Goal: Task Accomplishment & Management: Use online tool/utility

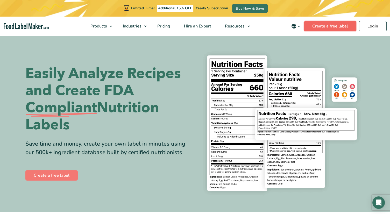
click at [317, 23] on link "Create a free label" at bounding box center [330, 26] width 52 height 10
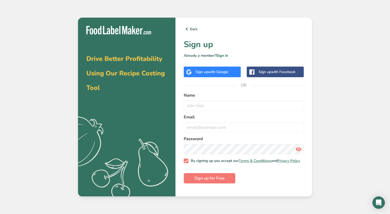
click at [272, 69] on div "Sign up with Facebook" at bounding box center [275, 72] width 57 height 11
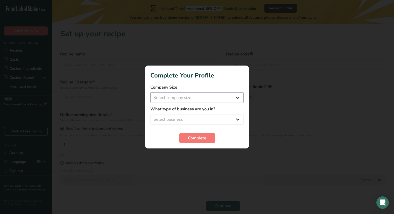
click at [184, 102] on select "Select company size Fewer than 10 Employees 10 to 50 Employees 51 to 500 Employ…" at bounding box center [196, 98] width 93 height 10
select select "1"
click at [150, 93] on select "Select company size Fewer than 10 Employees 10 to 50 Employees 51 to 500 Employ…" at bounding box center [196, 98] width 93 height 10
click at [181, 119] on select "Select business Packaged Food Manufacturer Restaurant & Cafe Bakery Meal Plans …" at bounding box center [196, 119] width 93 height 10
select select "1"
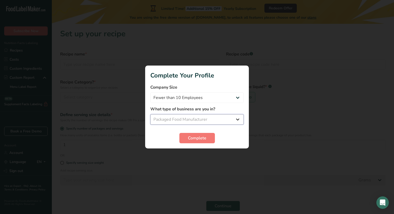
click at [150, 114] on select "Select business Packaged Food Manufacturer Restaurant & Cafe Bakery Meal Plans …" at bounding box center [196, 119] width 93 height 10
click at [192, 134] on button "Complete" at bounding box center [197, 138] width 36 height 10
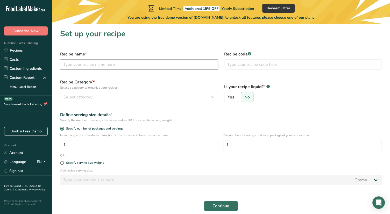
click at [104, 66] on input "text" at bounding box center [139, 64] width 158 height 10
type input "nono"
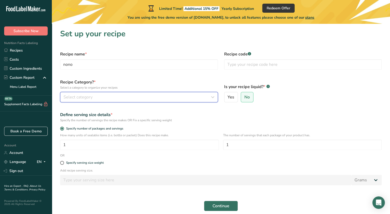
click at [105, 94] on div "Select category" at bounding box center [138, 97] width 148 height 6
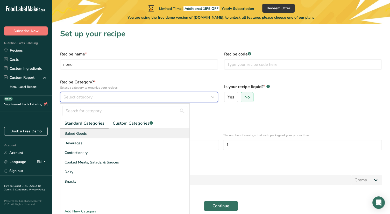
scroll to position [22, 0]
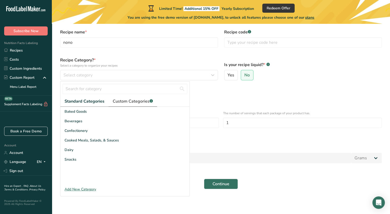
click at [129, 100] on span "Custom Categories .a-a{fill:#347362;}.b-a{fill:#fff;}" at bounding box center [133, 101] width 40 height 6
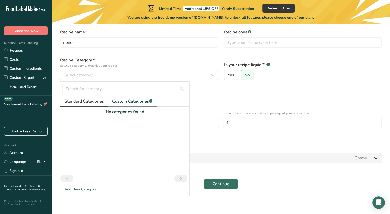
click at [86, 102] on span "Standard Categories" at bounding box center [84, 101] width 39 height 6
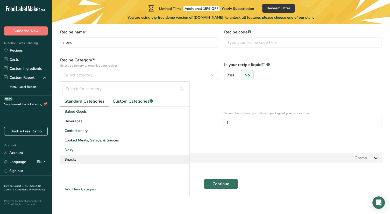
click at [73, 158] on span "Snacks" at bounding box center [71, 159] width 12 height 5
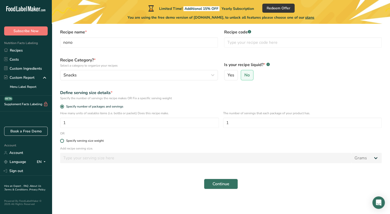
click at [94, 139] on div "Specify serving size weight" at bounding box center [85, 141] width 38 height 4
click at [64, 139] on input "Specify serving size weight" at bounding box center [61, 140] width 3 height 3
radio input "true"
radio input "false"
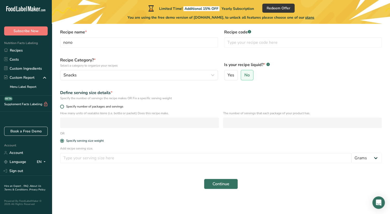
click at [79, 107] on span "Specify number of packages and servings" at bounding box center [93, 107] width 59 height 4
click at [64, 107] on input "Specify number of packages and servings" at bounding box center [61, 106] width 3 height 3
radio input "true"
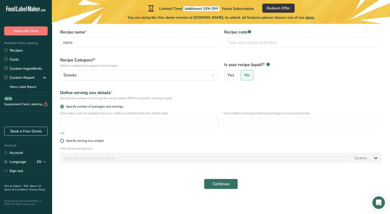
click at [87, 142] on div "Specify serving size weight" at bounding box center [85, 141] width 38 height 4
click at [64, 142] on input "Specify serving size weight" at bounding box center [61, 140] width 3 height 3
radio input "true"
radio input "false"
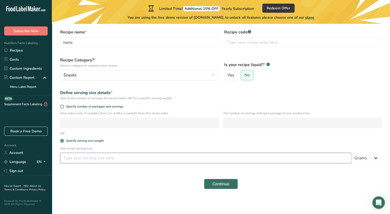
click at [94, 158] on input "number" at bounding box center [205, 158] width 291 height 10
type input "30"
click at [218, 184] on span "Continue" at bounding box center [221, 184] width 17 height 6
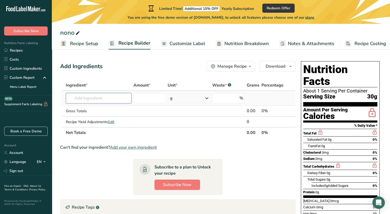
click at [87, 96] on input "text" at bounding box center [99, 98] width 66 height 10
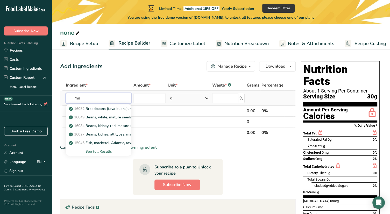
type input "m"
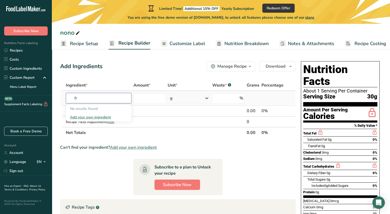
type input "f"
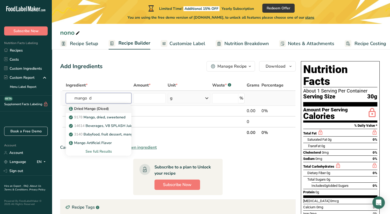
type input "mango d"
click at [95, 108] on p "Dried Mango (Diced)" at bounding box center [89, 108] width 39 height 5
type input "Dried Mango (Diced)"
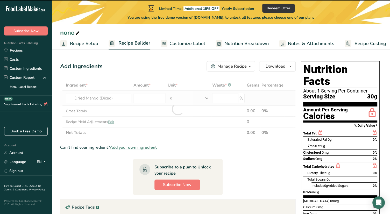
type input "0"
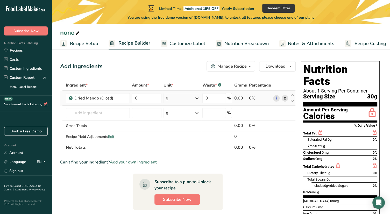
click at [195, 100] on icon at bounding box center [197, 98] width 6 height 9
click at [153, 100] on input "0" at bounding box center [146, 98] width 29 height 10
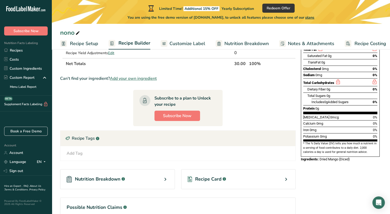
scroll to position [83, 0]
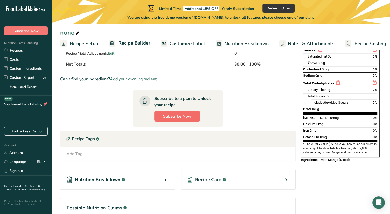
type input "30"
click at [174, 114] on span "Subscribe Now" at bounding box center [177, 116] width 29 height 6
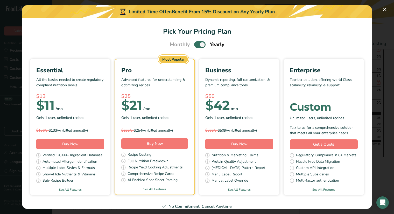
click at [381, 14] on div "Pick Your Pricing Plan Modal" at bounding box center [197, 107] width 394 height 214
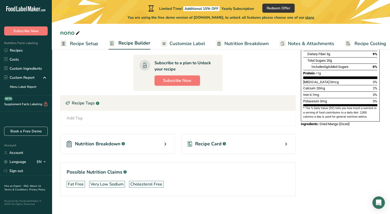
scroll to position [119, 0]
